Goal: Navigation & Orientation: Find specific page/section

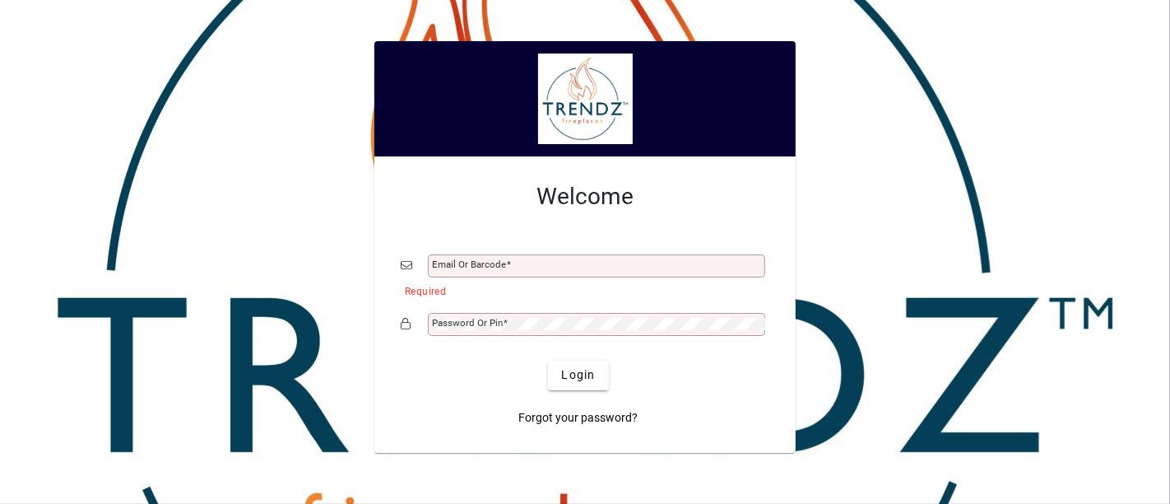
type input "**********"
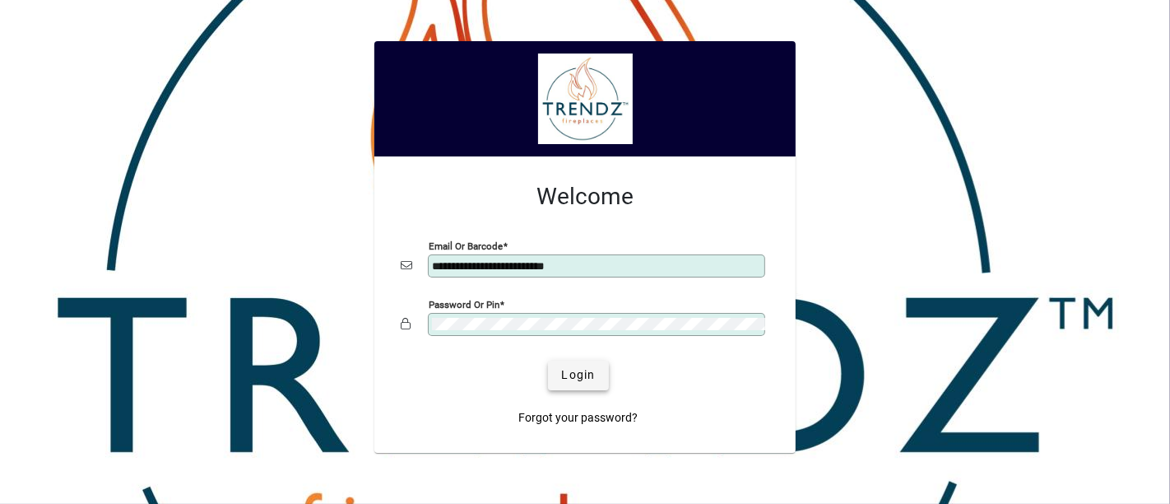
click at [590, 371] on span "Login" at bounding box center [578, 374] width 34 height 17
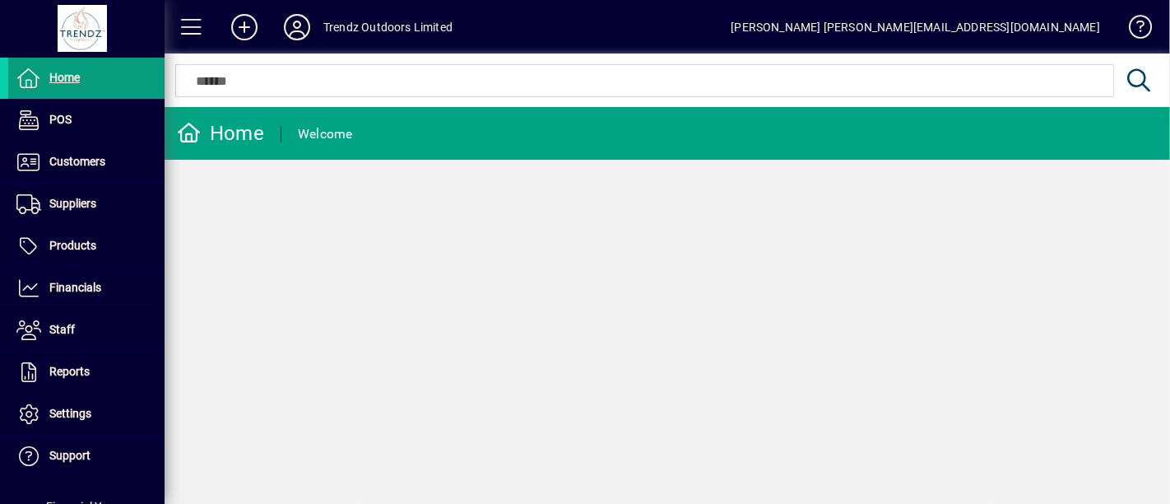
click at [293, 27] on icon at bounding box center [297, 27] width 33 height 26
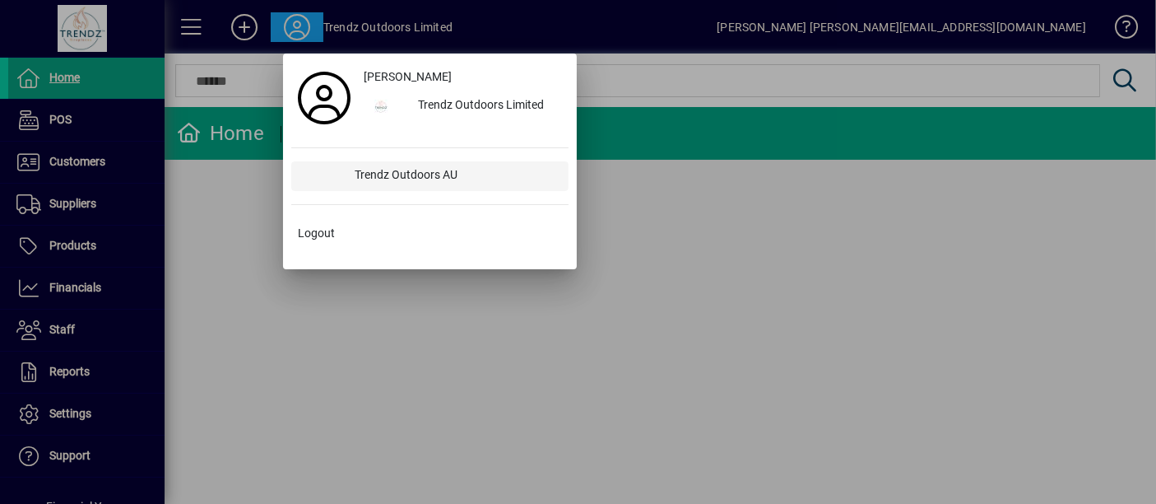
click at [385, 173] on div "Trendz Outdoors AU" at bounding box center [454, 176] width 226 height 30
